Goal: Information Seeking & Learning: Learn about a topic

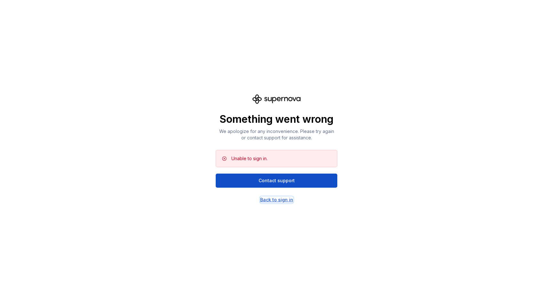
click at [275, 201] on div "Back to sign in" at bounding box center [276, 200] width 33 height 6
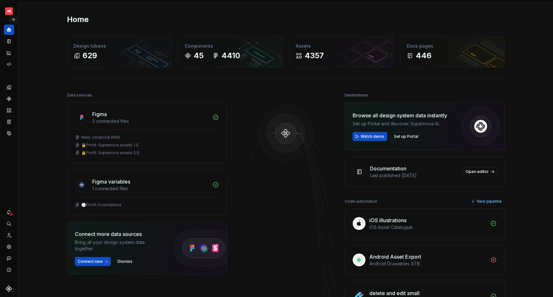
click at [13, 19] on button "Expand sidebar" at bounding box center [13, 19] width 9 height 9
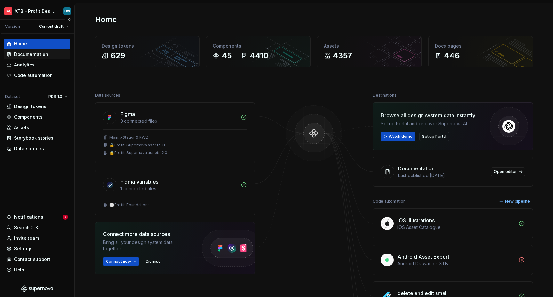
click at [30, 56] on div "Documentation" at bounding box center [31, 54] width 34 height 6
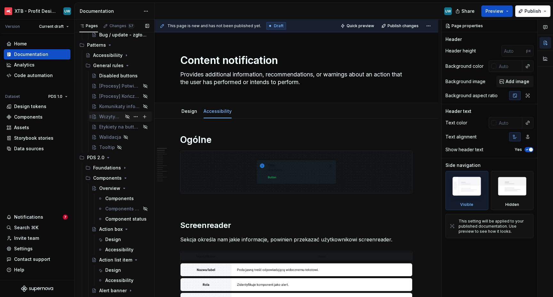
scroll to position [197, 0]
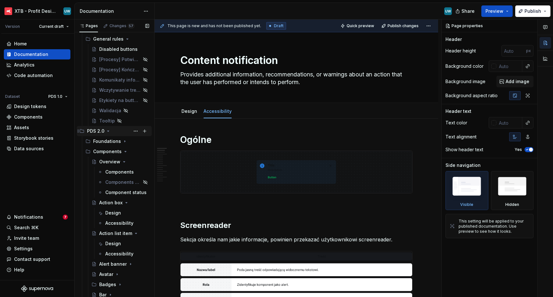
click at [108, 132] on icon "Page tree" at bounding box center [108, 131] width 5 height 5
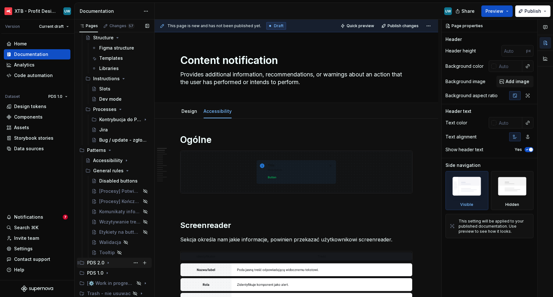
scroll to position [0, 0]
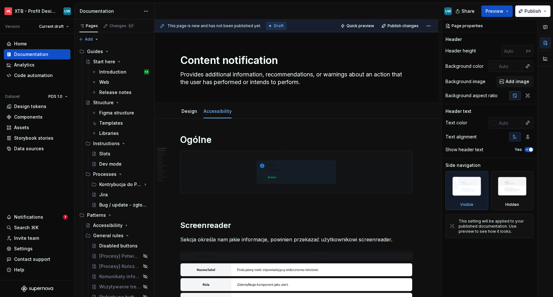
type textarea "*"
